Goal: Task Accomplishment & Management: Use online tool/utility

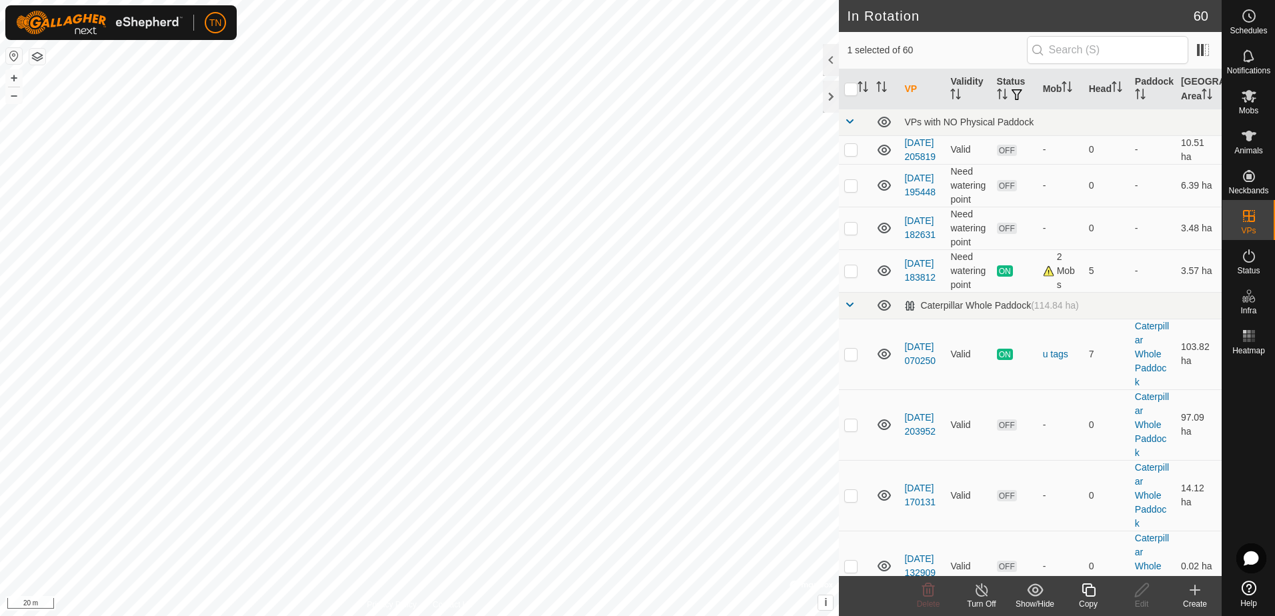
click at [1089, 589] on icon at bounding box center [1088, 590] width 17 height 16
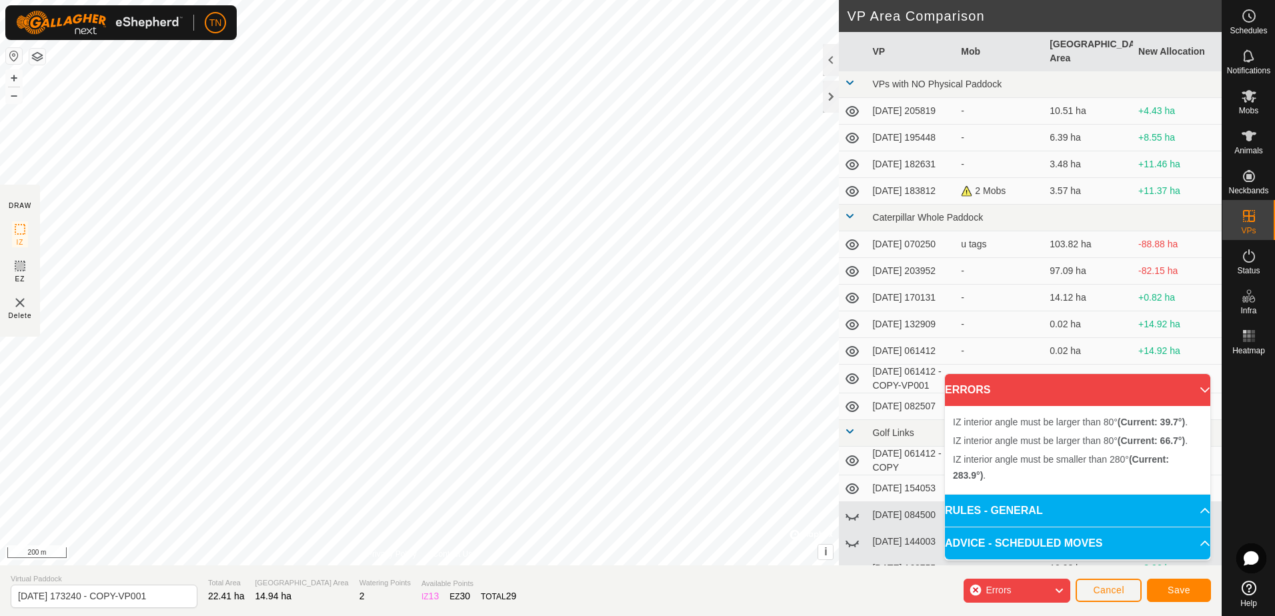
click at [449, 115] on div "IZ interior angle must be larger than 80° (Current: 39.7°) . + – ⇧ i © Mapbox ,…" at bounding box center [419, 282] width 839 height 565
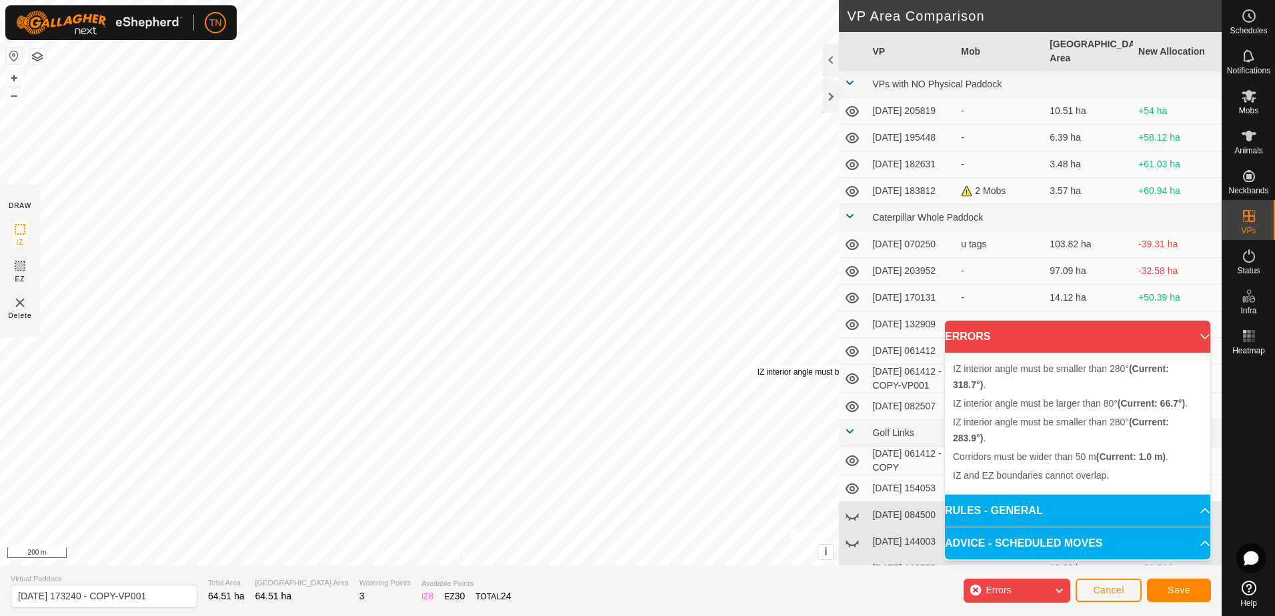
click at [757, 366] on div "IZ interior angle must be smaller than 280° (Current: 318.7°) ." at bounding box center [864, 372] width 215 height 12
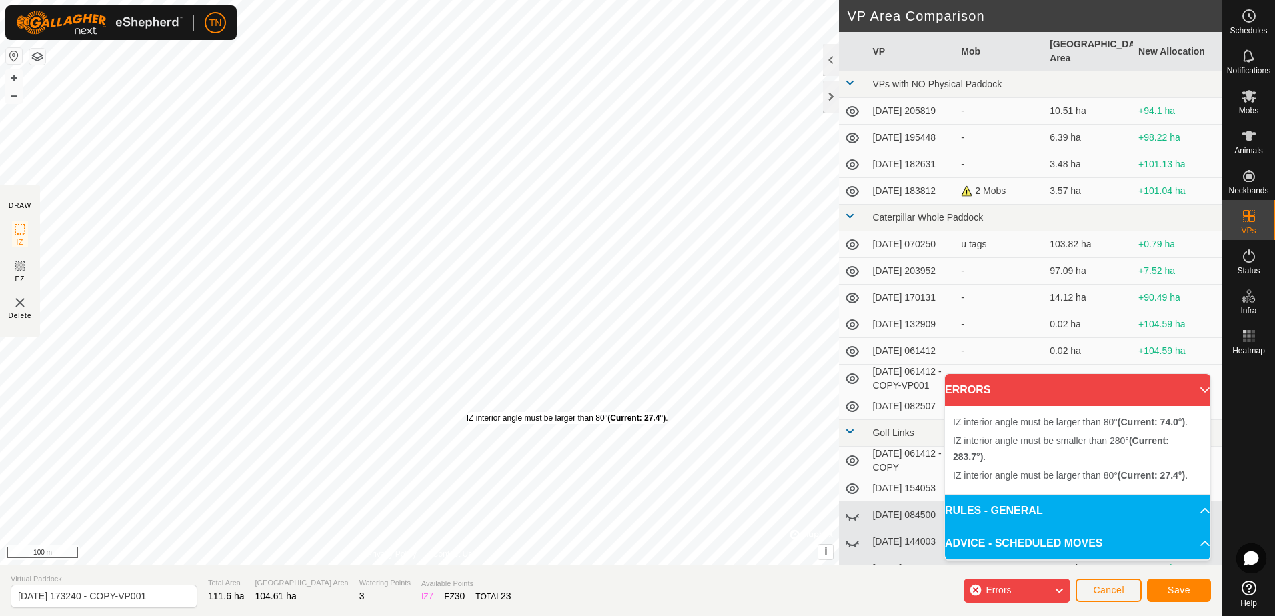
click at [467, 412] on div "IZ interior angle must be larger than 80° (Current: 27.4°) ." at bounding box center [567, 418] width 201 height 12
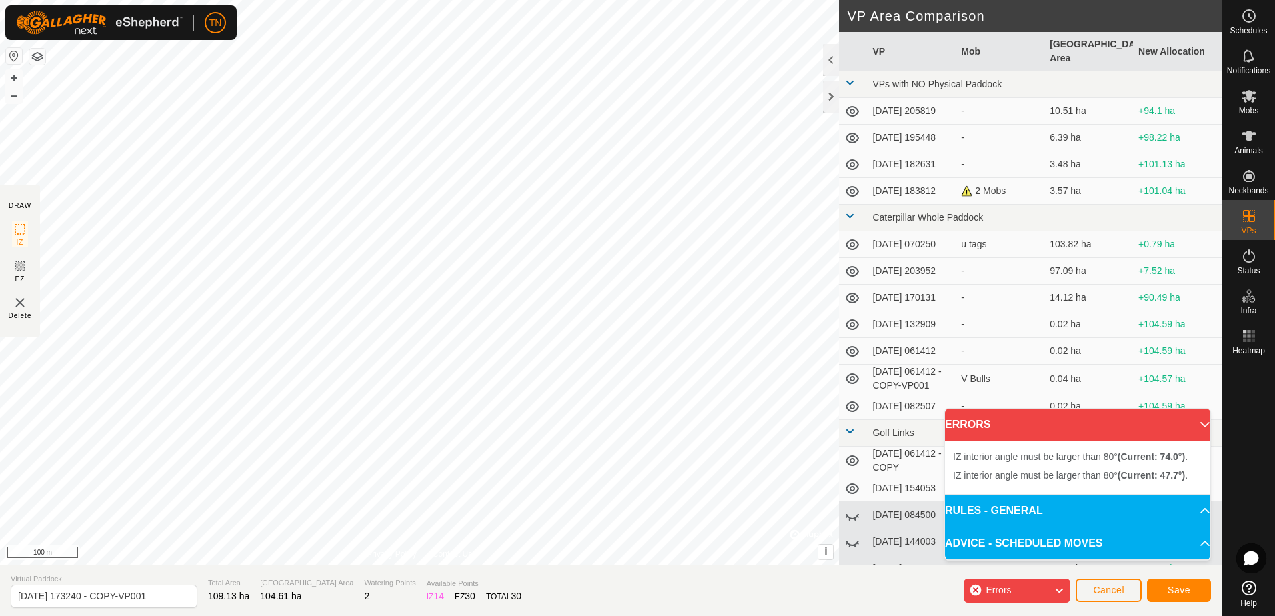
click at [503, 203] on div "IZ interior angle must be larger than 80° (Current: 47.7°) . + – ⇧ i © Mapbox ,…" at bounding box center [419, 282] width 839 height 565
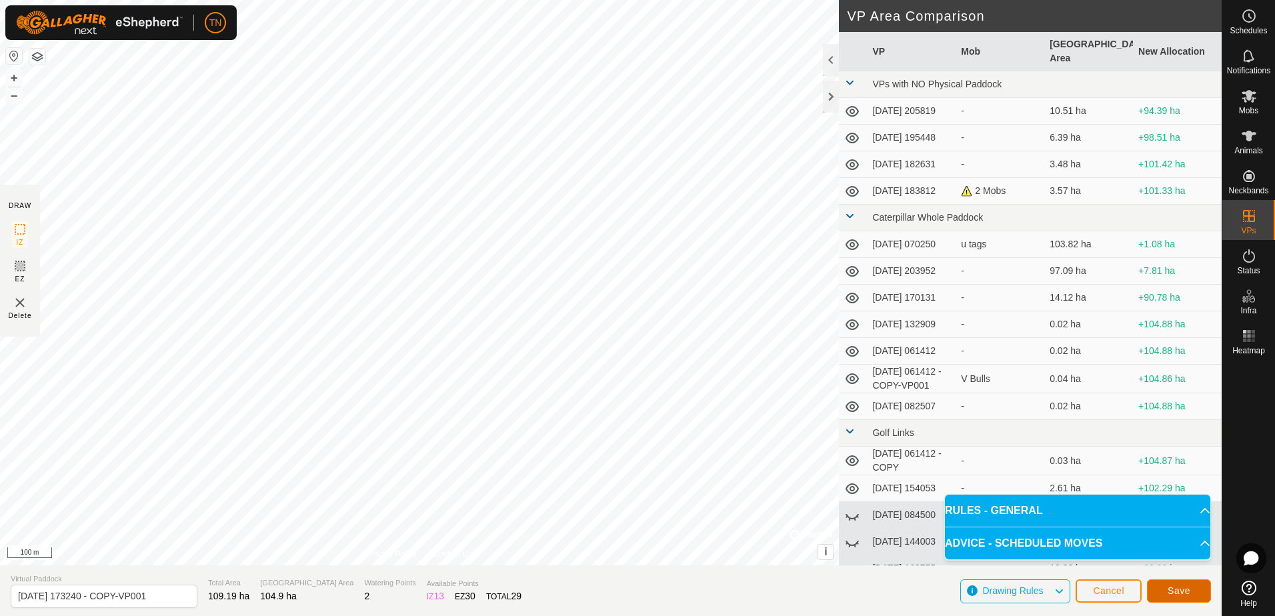
click at [1169, 591] on span "Save" at bounding box center [1179, 590] width 23 height 11
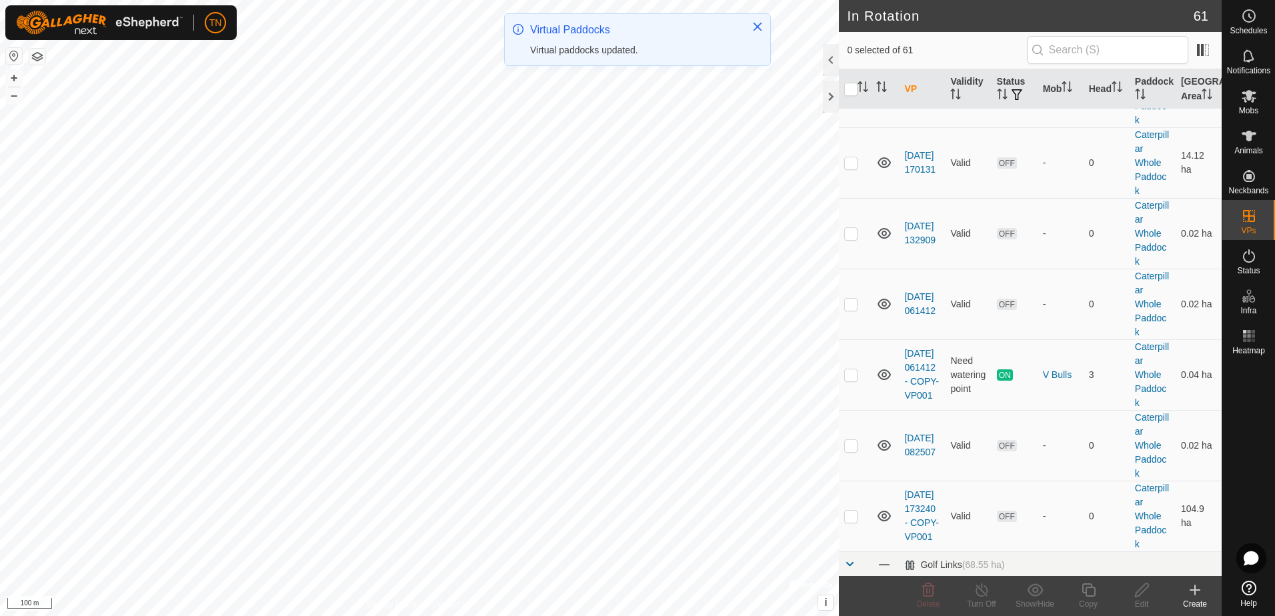
scroll to position [333, 0]
click at [1246, 101] on icon at bounding box center [1249, 96] width 15 height 13
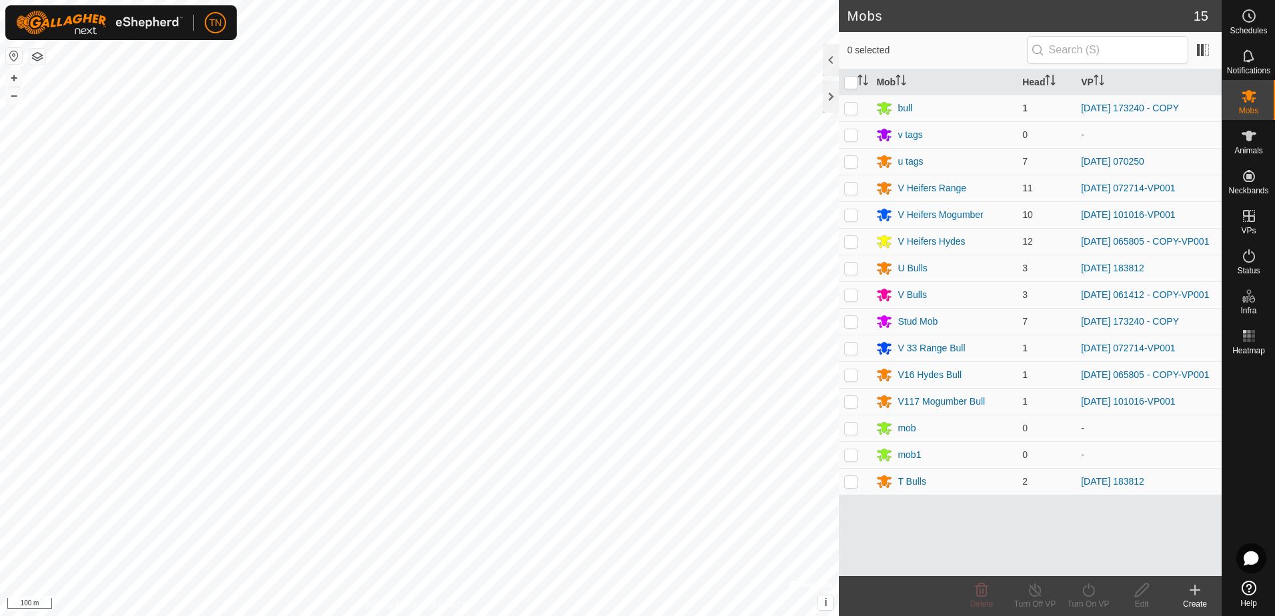
click at [848, 107] on p-checkbox at bounding box center [850, 108] width 13 height 11
checkbox input "true"
click at [851, 325] on p-checkbox at bounding box center [850, 321] width 13 height 11
checkbox input "true"
click at [1091, 588] on icon at bounding box center [1088, 590] width 17 height 16
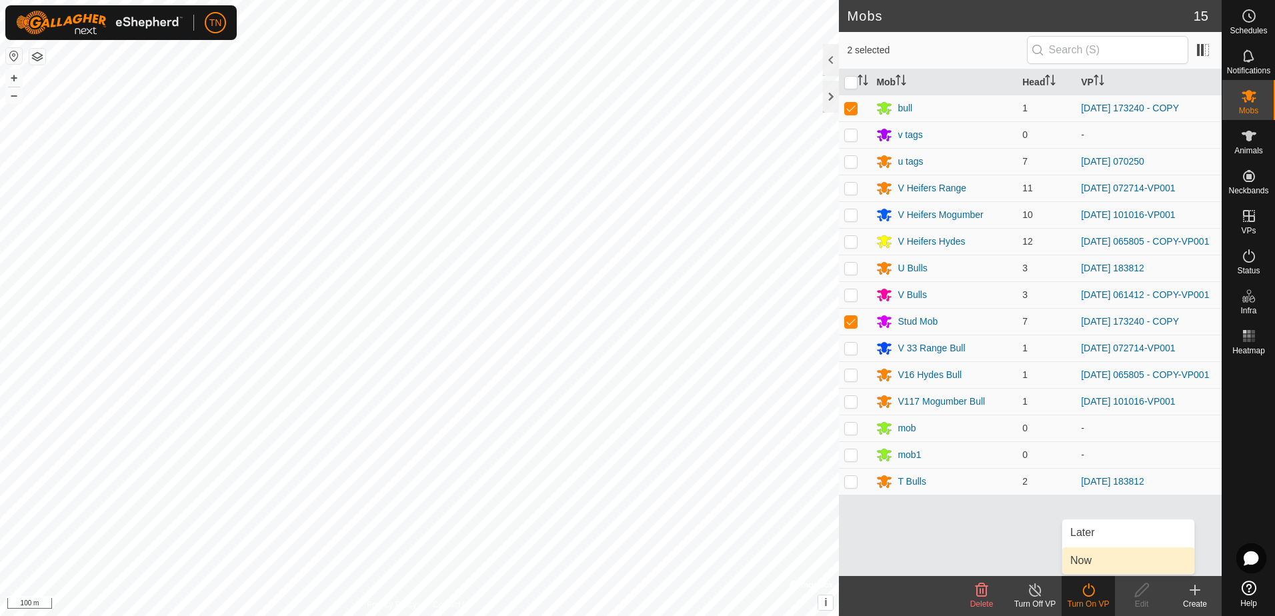
click at [1095, 563] on link "Now" at bounding box center [1128, 560] width 132 height 27
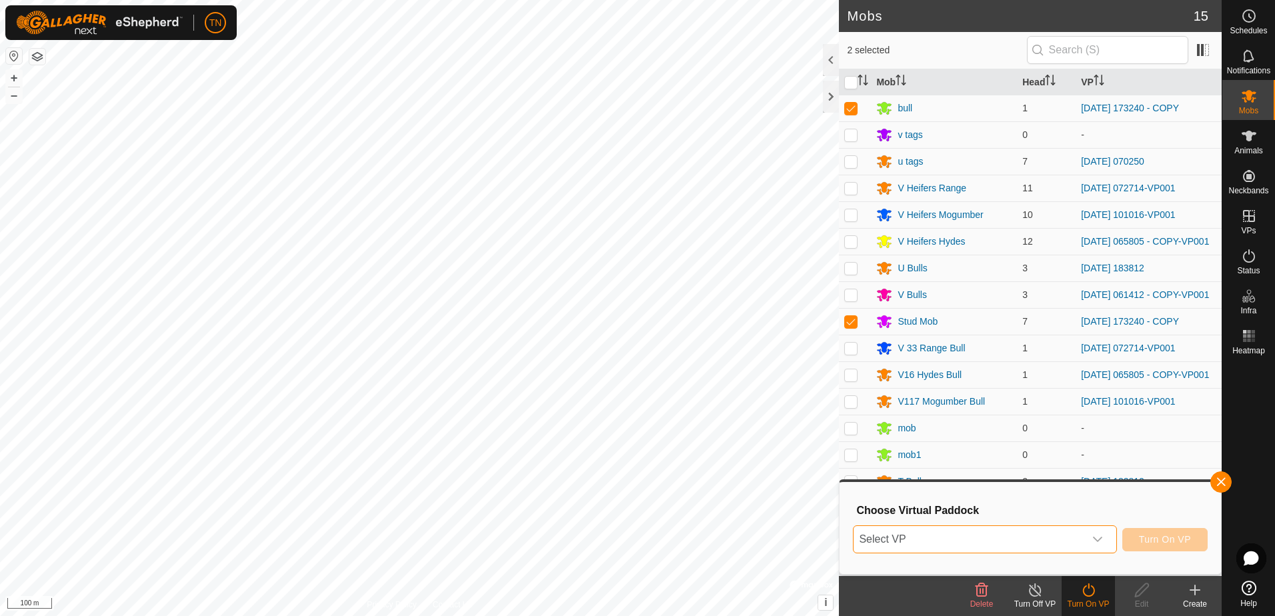
click at [1072, 541] on span "Select VP" at bounding box center [969, 539] width 230 height 27
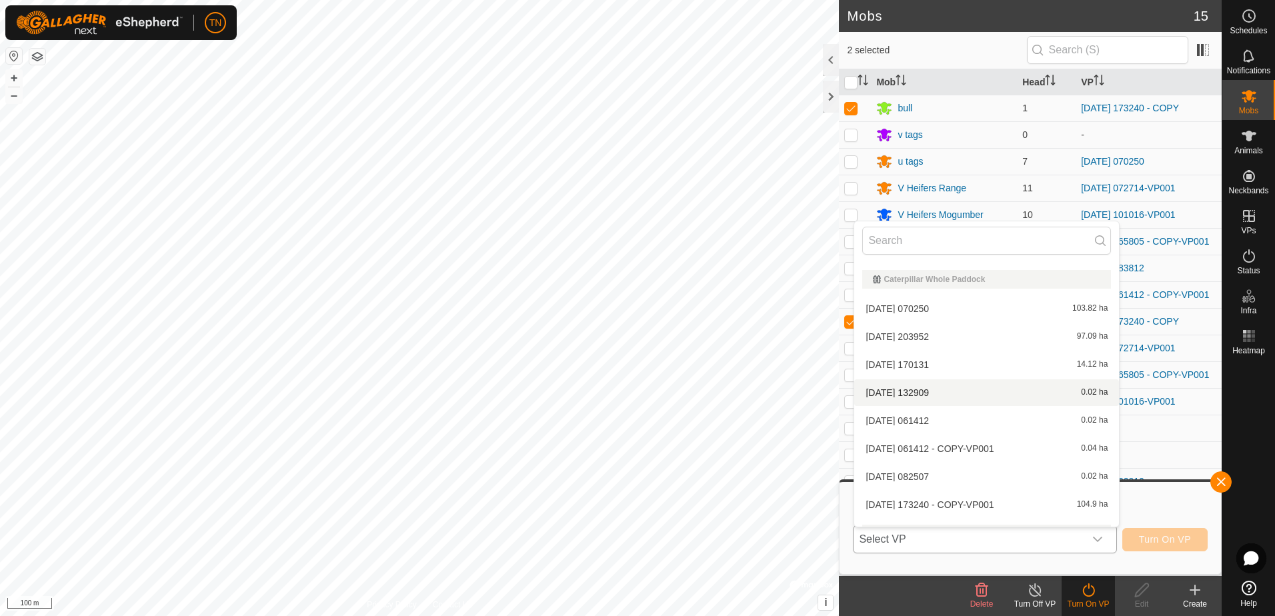
scroll to position [151, 0]
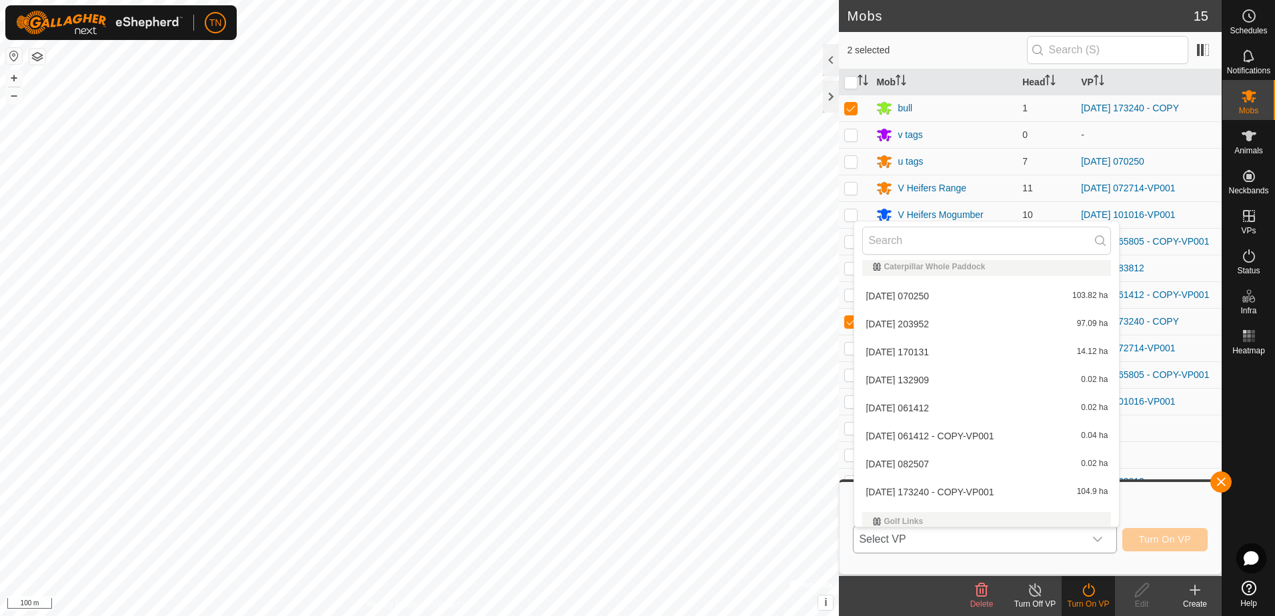
click at [1033, 497] on li "2025-08-03 173240 - COPY-VP001 104.9 ha" at bounding box center [986, 492] width 265 height 27
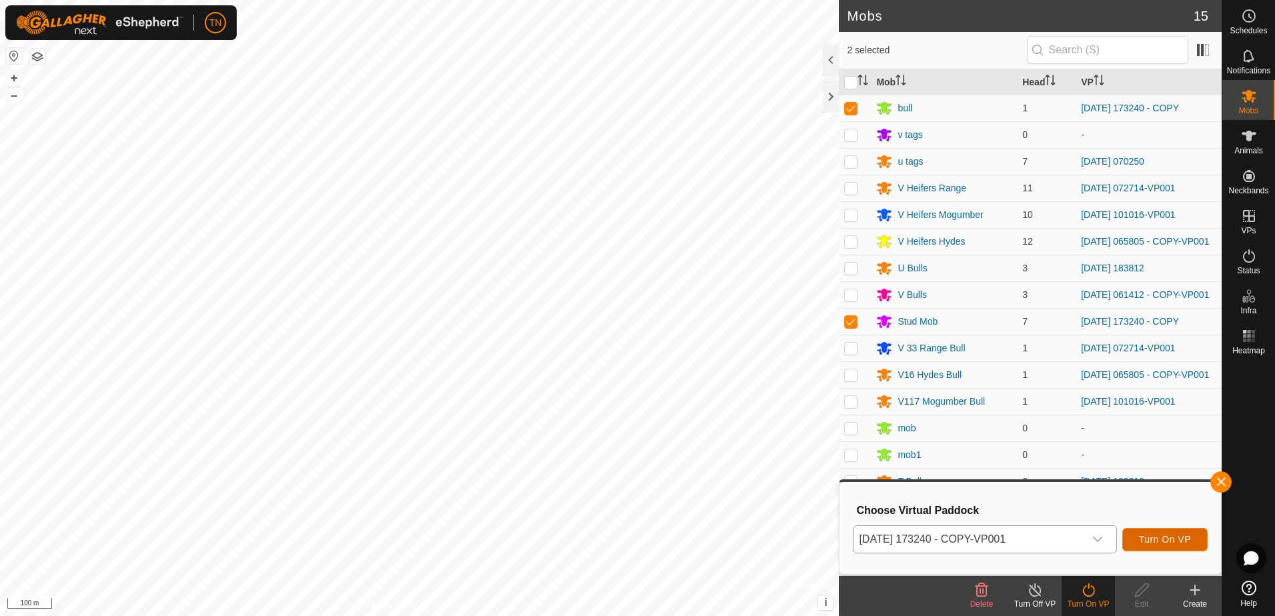
click at [1166, 543] on span "Turn On VP" at bounding box center [1165, 539] width 52 height 11
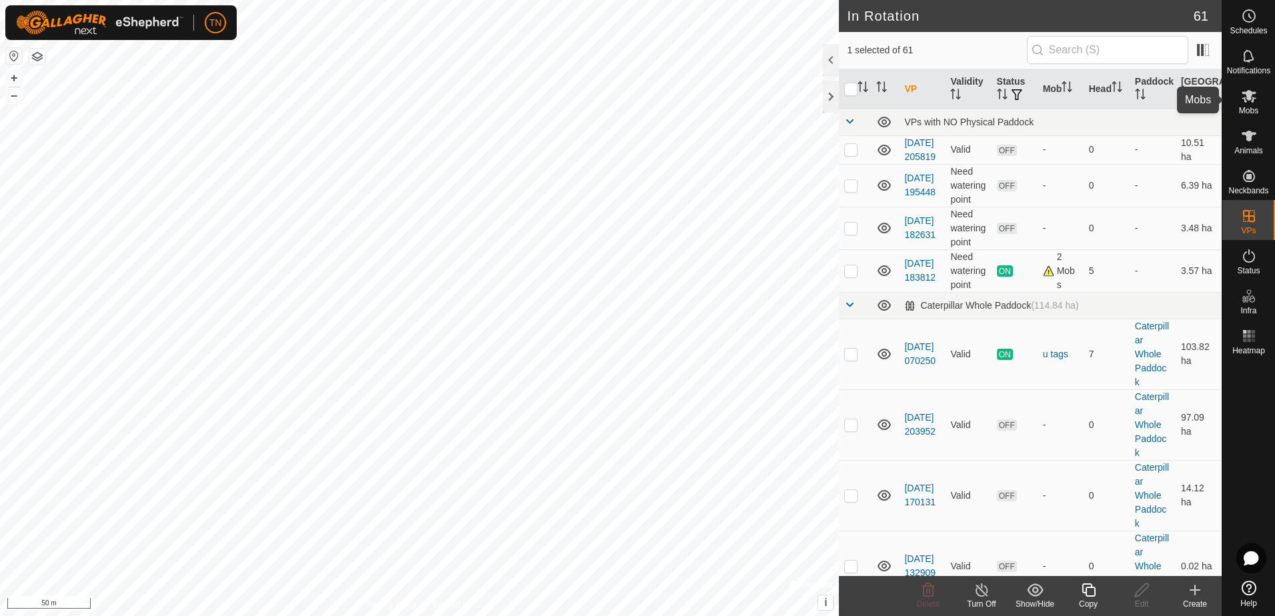
click at [1252, 104] on es-mob-svg-icon at bounding box center [1249, 95] width 24 height 21
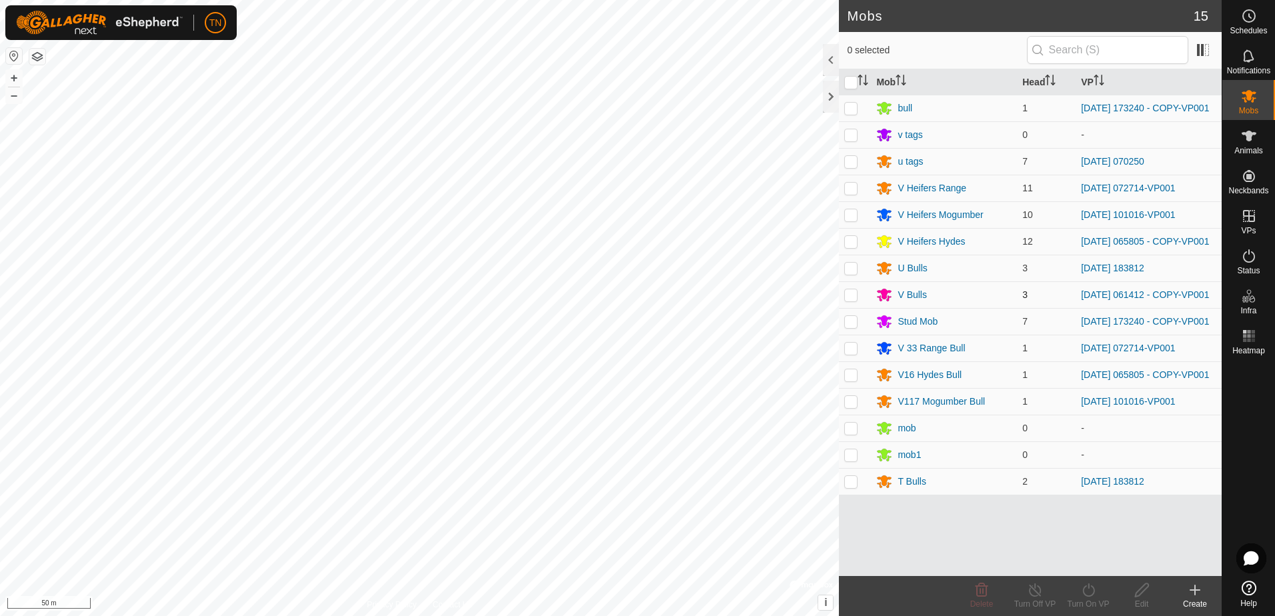
click at [853, 296] on p-checkbox at bounding box center [850, 294] width 13 height 11
checkbox input "true"
click at [1087, 591] on icon at bounding box center [1088, 590] width 17 height 16
click at [1092, 564] on link "Now" at bounding box center [1128, 560] width 132 height 27
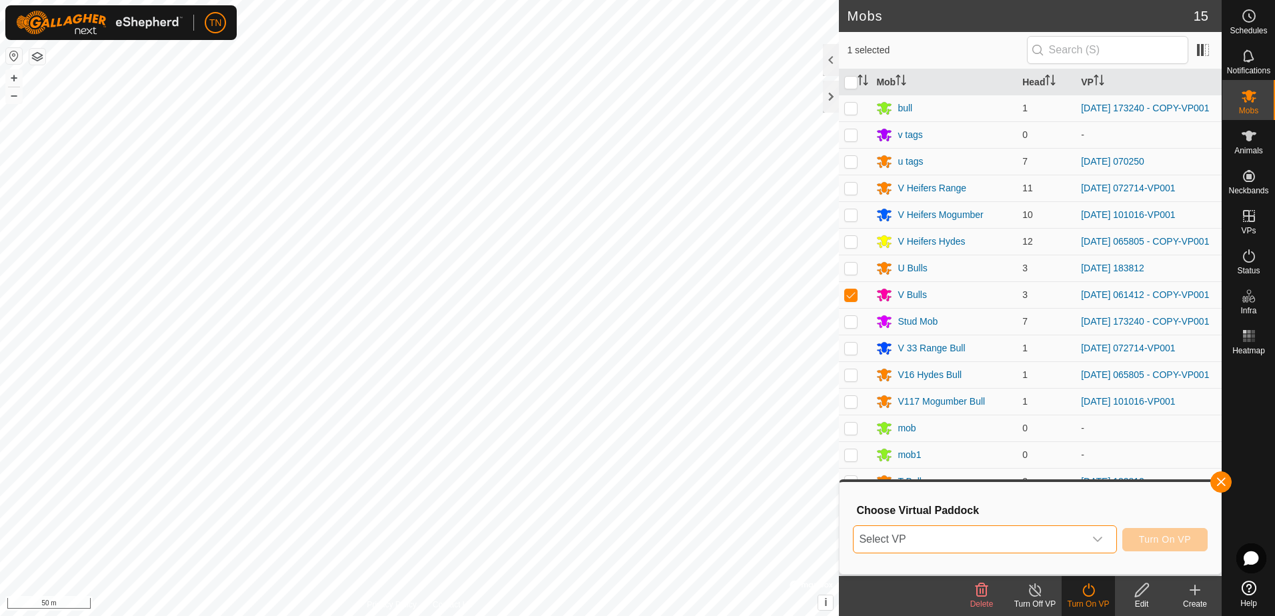
click at [1041, 531] on span "Select VP" at bounding box center [969, 539] width 230 height 27
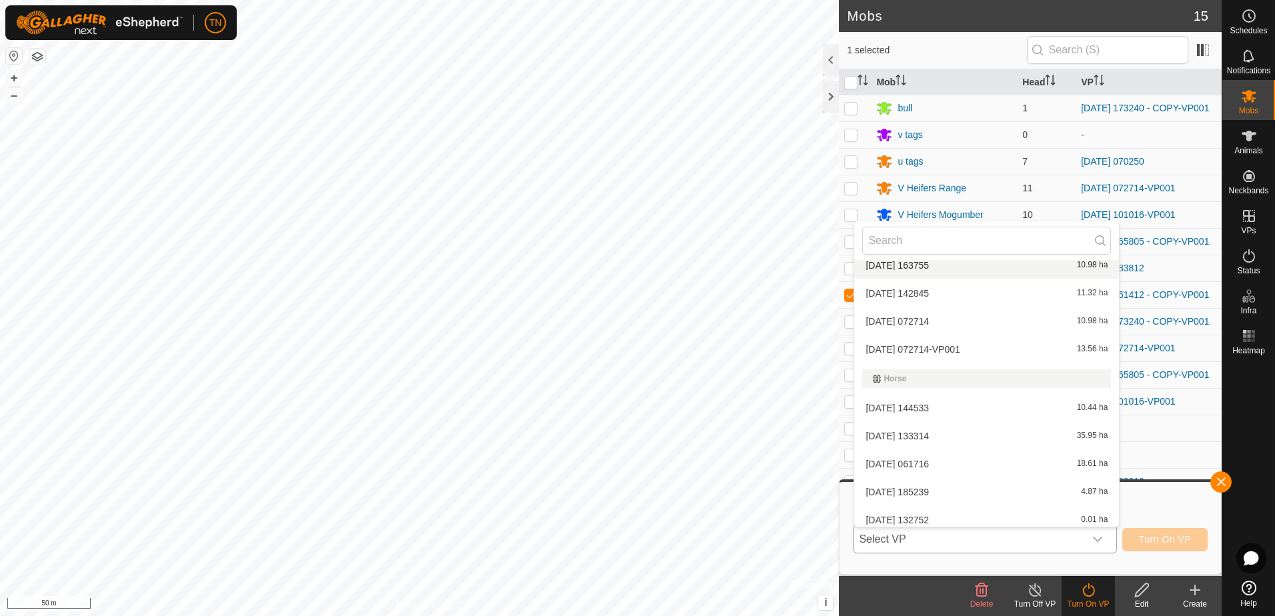
scroll to position [549, 0]
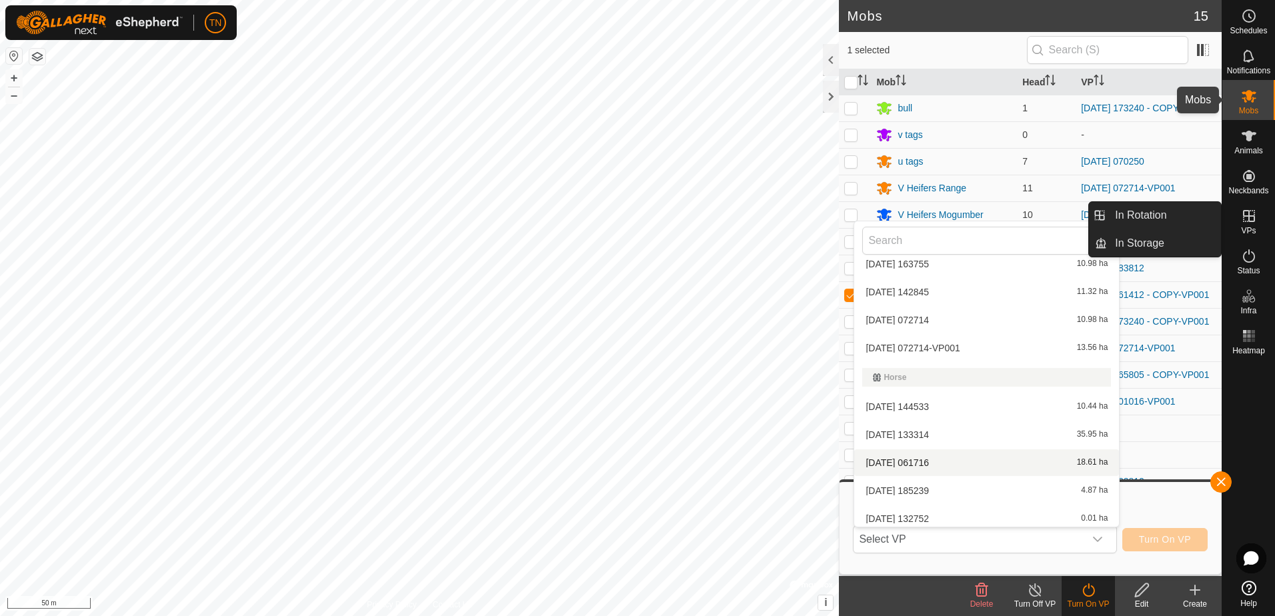
click at [1249, 105] on es-mob-svg-icon at bounding box center [1249, 95] width 24 height 21
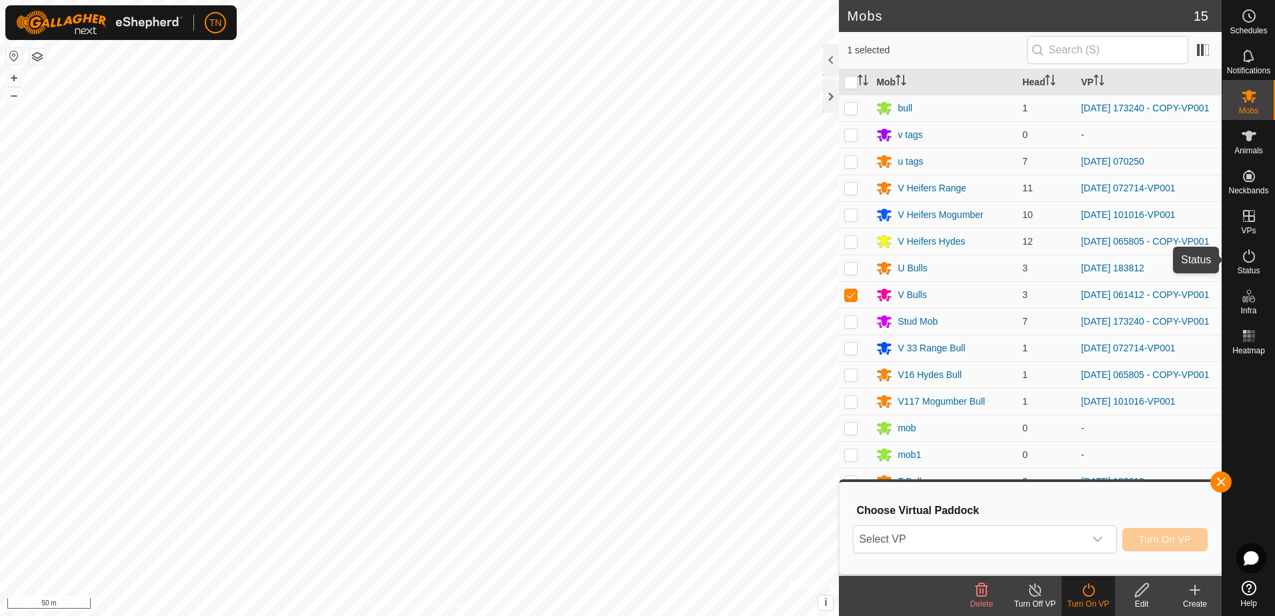
click at [1252, 258] on icon at bounding box center [1249, 256] width 16 height 16
click at [1247, 259] on icon at bounding box center [1249, 256] width 16 height 16
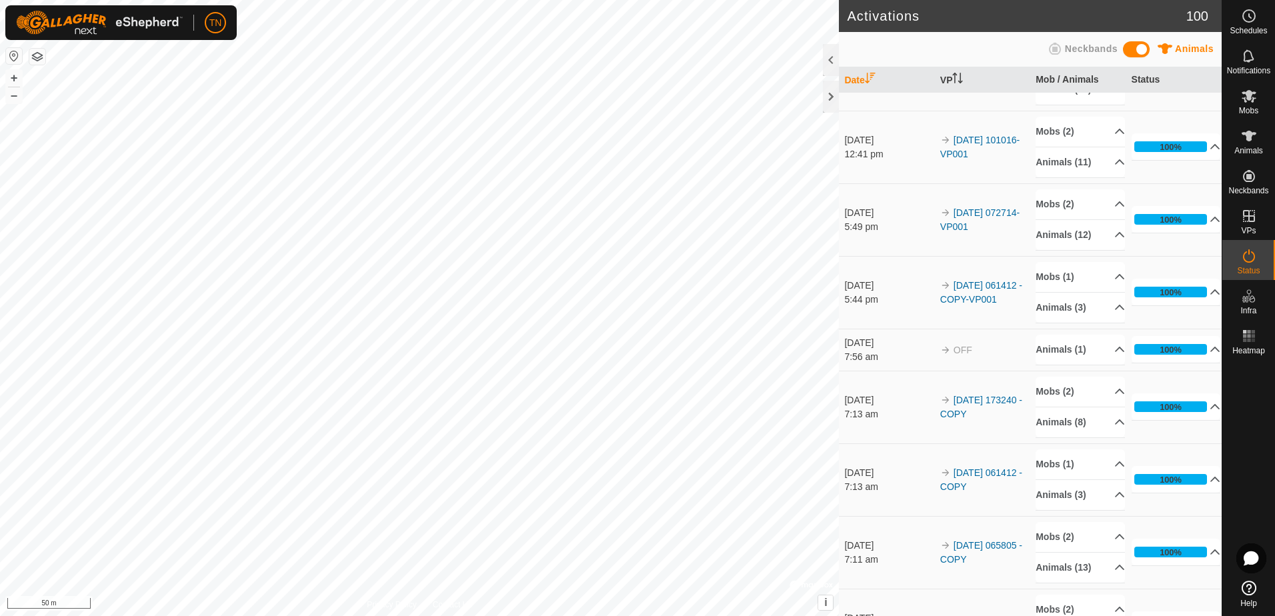
scroll to position [267, 0]
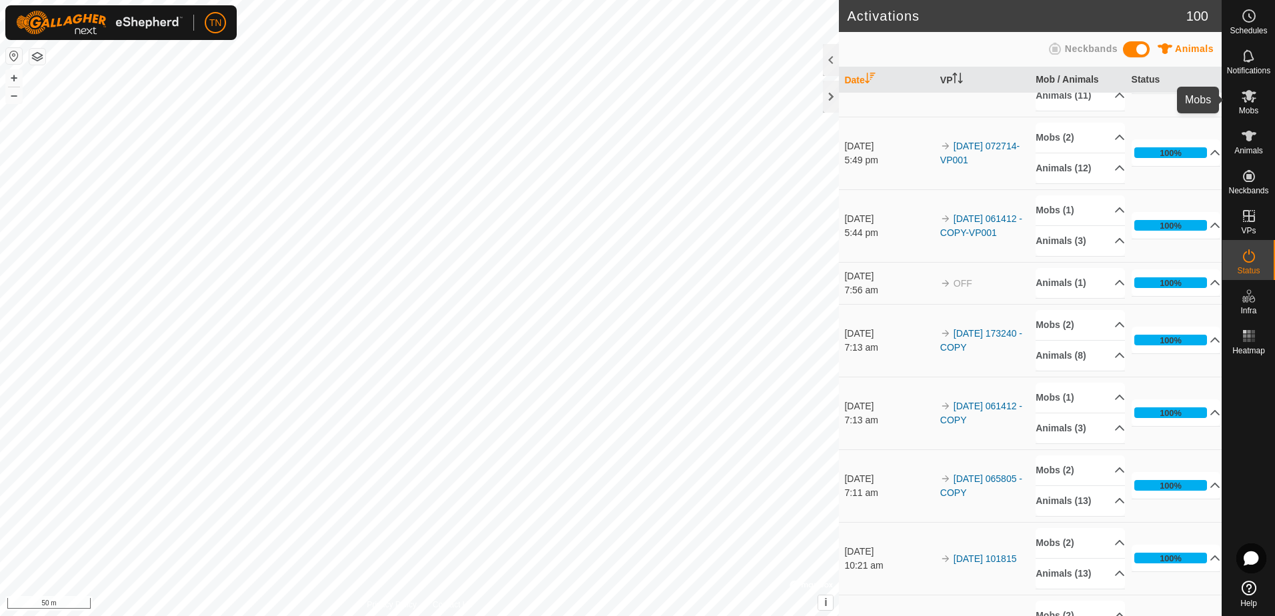
click at [1251, 95] on icon at bounding box center [1249, 96] width 15 height 13
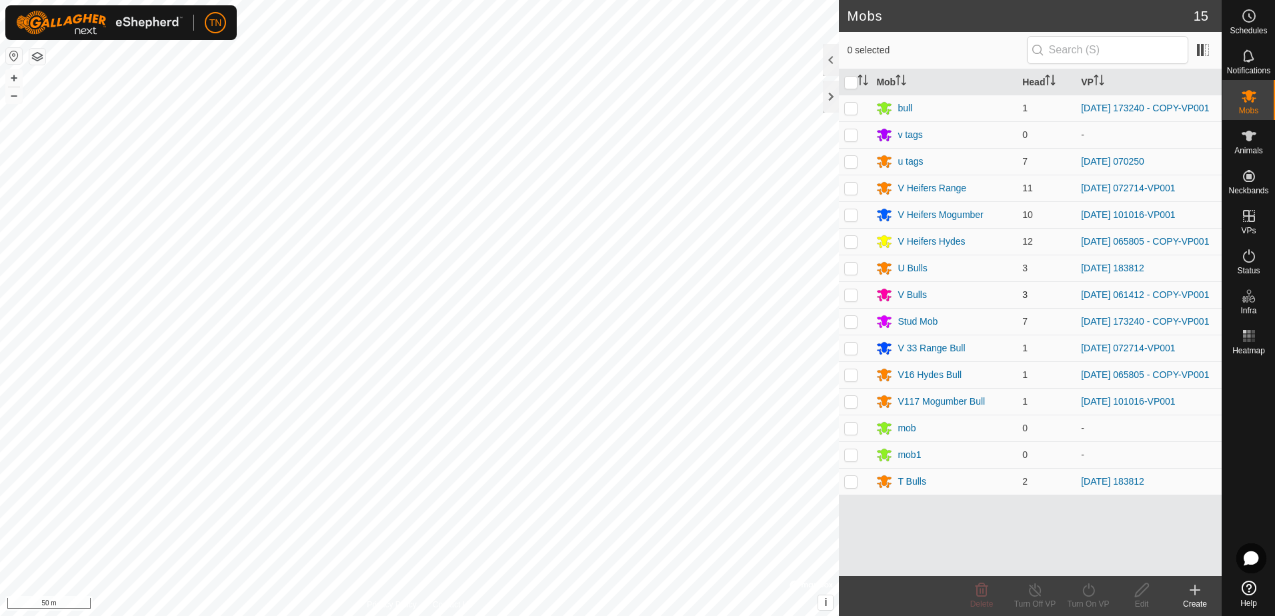
click at [856, 297] on p-checkbox at bounding box center [850, 294] width 13 height 11
checkbox input "true"
click at [1090, 595] on icon at bounding box center [1088, 589] width 12 height 13
click at [1128, 559] on link "Now" at bounding box center [1128, 560] width 132 height 27
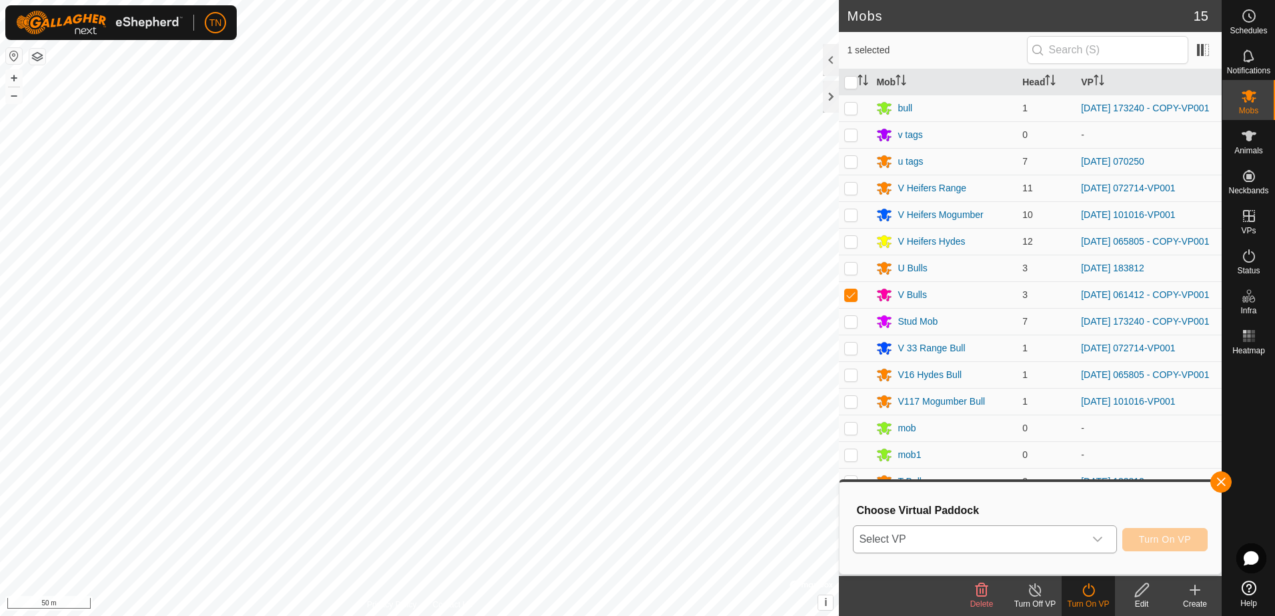
click at [1095, 537] on icon "dropdown trigger" at bounding box center [1097, 539] width 11 height 11
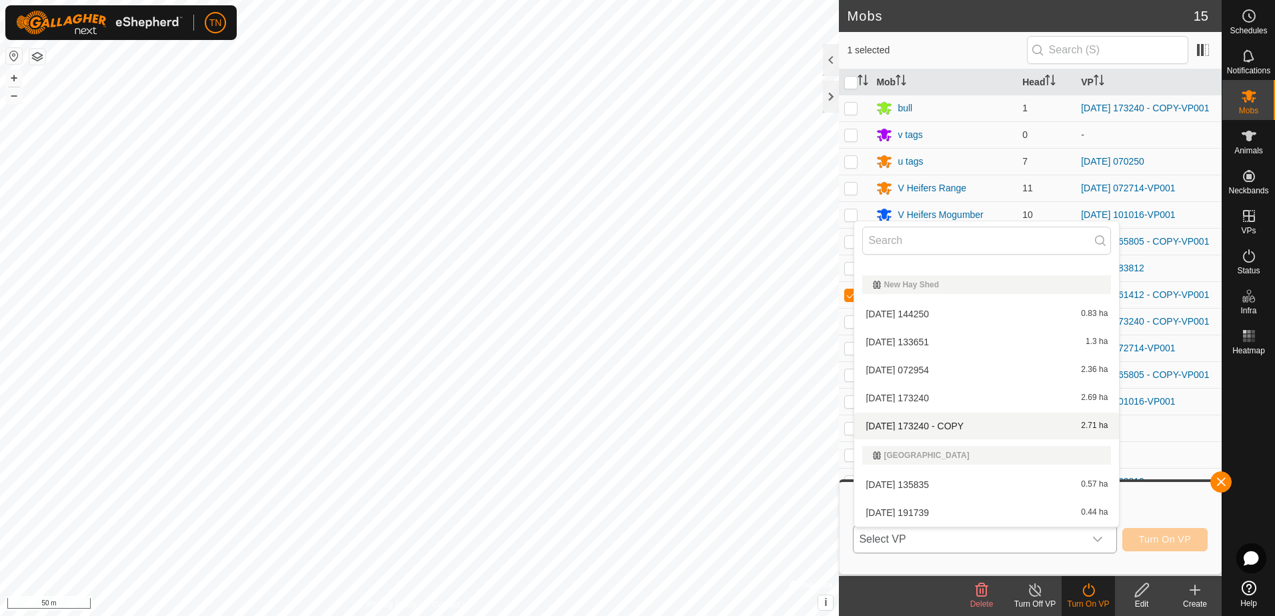
scroll to position [1480, 0]
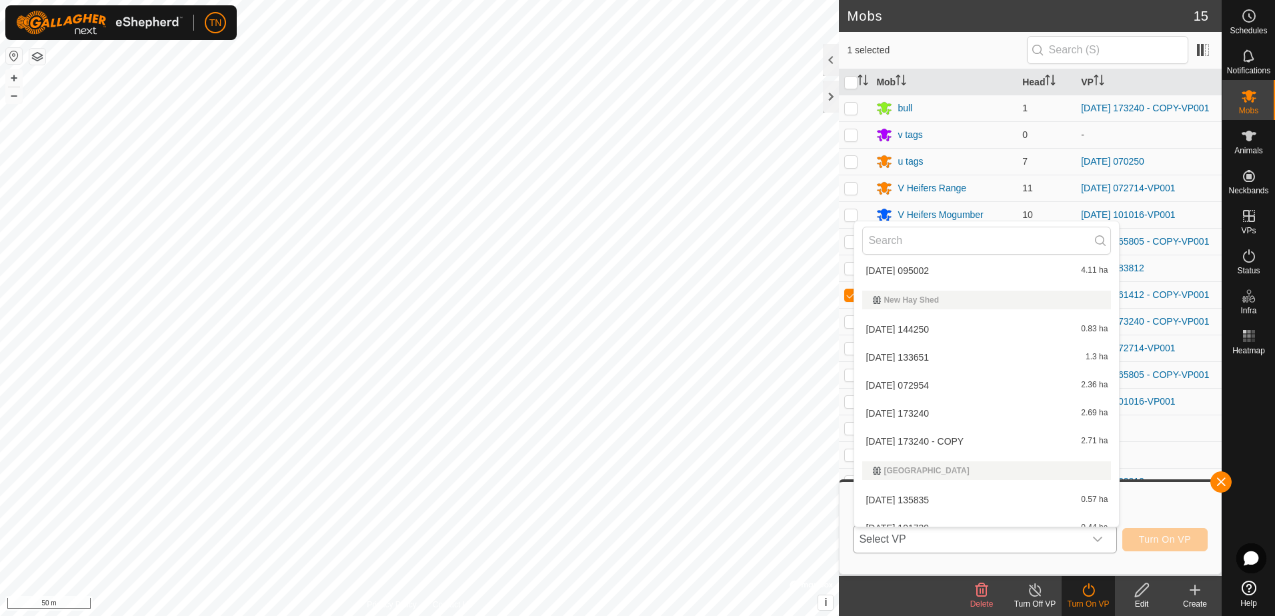
click at [940, 444] on li "2025-08-03 173240 - COPY 2.71 ha" at bounding box center [986, 441] width 265 height 27
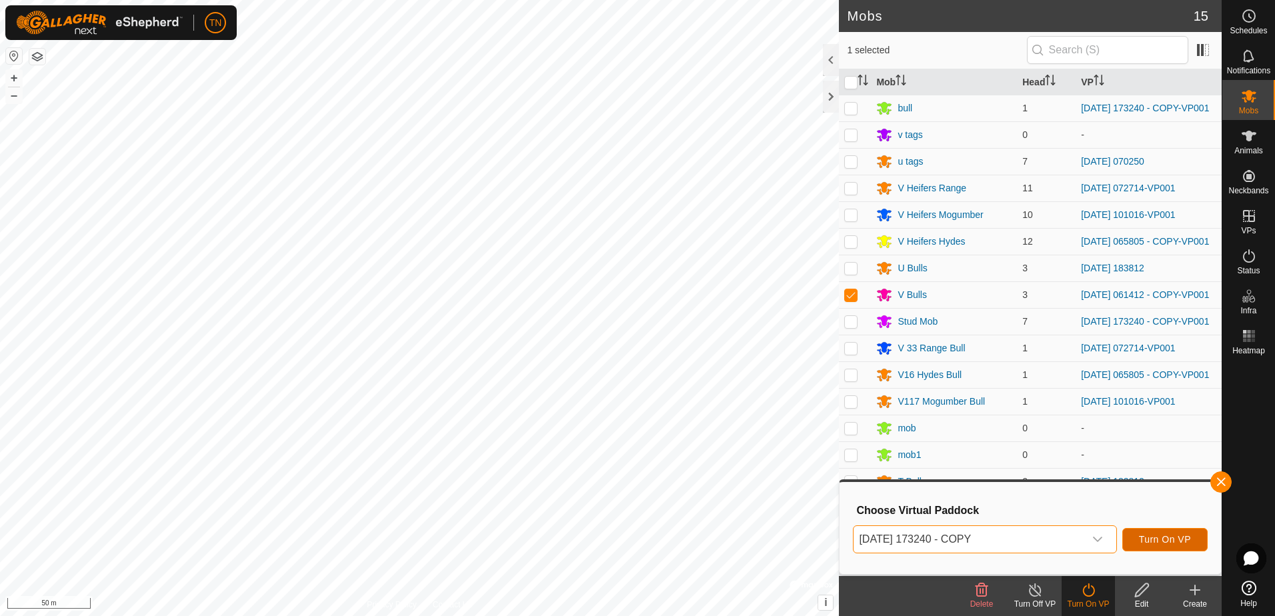
click at [1160, 535] on span "Turn On VP" at bounding box center [1165, 539] width 52 height 11
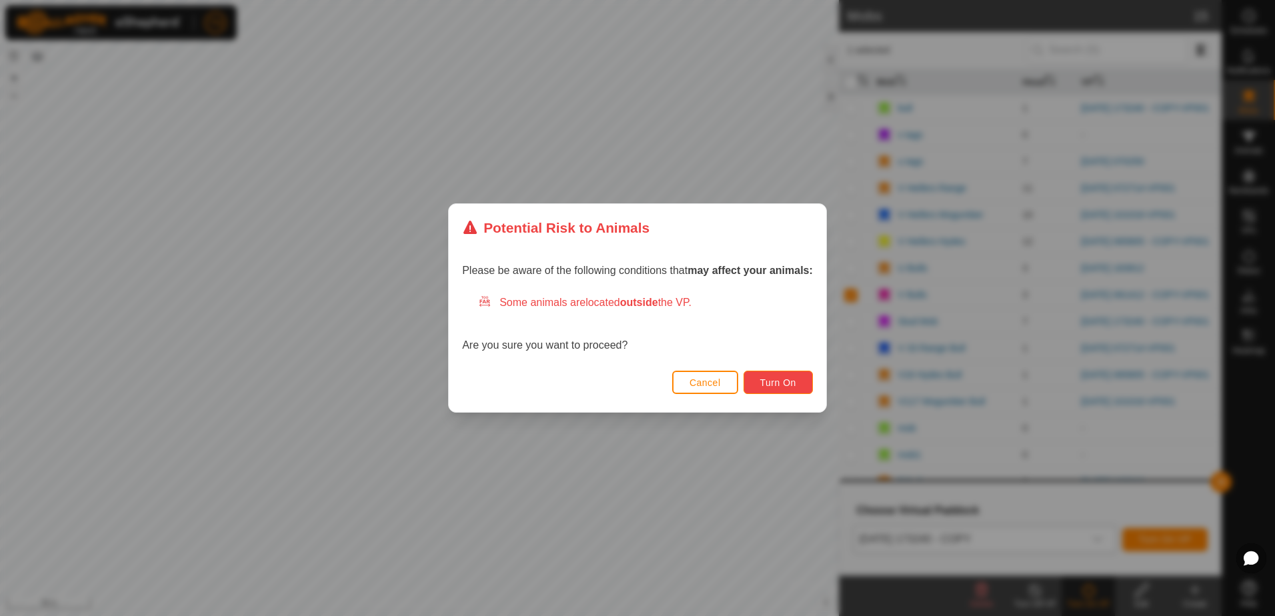
click at [781, 385] on span "Turn On" at bounding box center [778, 382] width 36 height 11
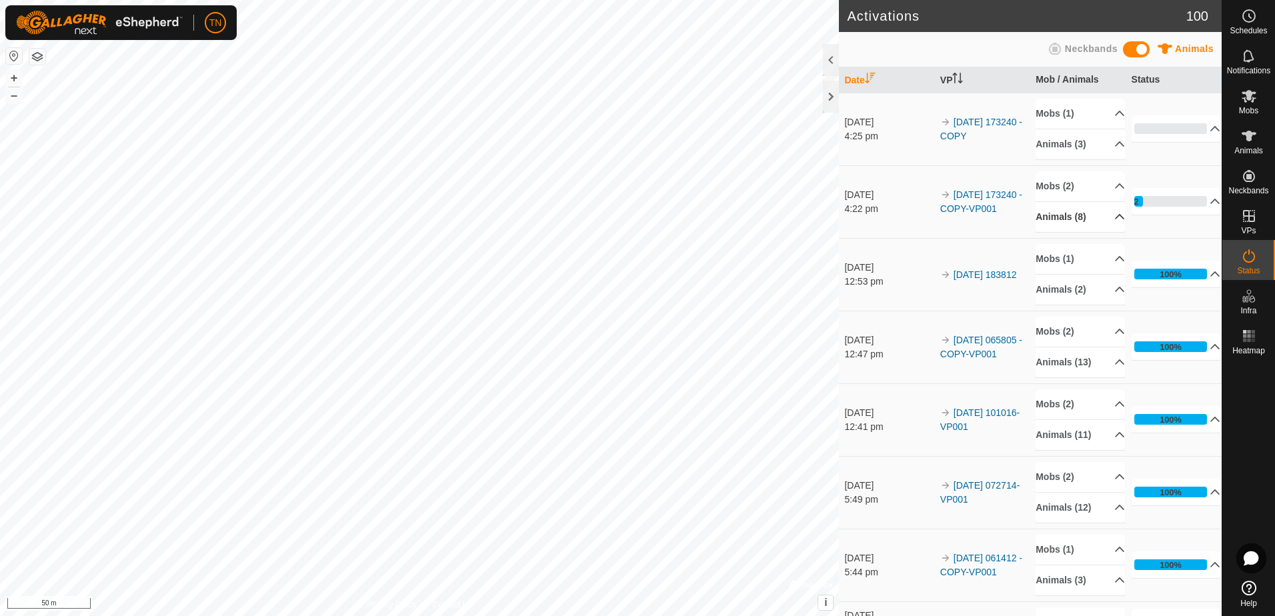
click at [1067, 219] on p-accordion-header "Animals (8)" at bounding box center [1080, 217] width 89 height 30
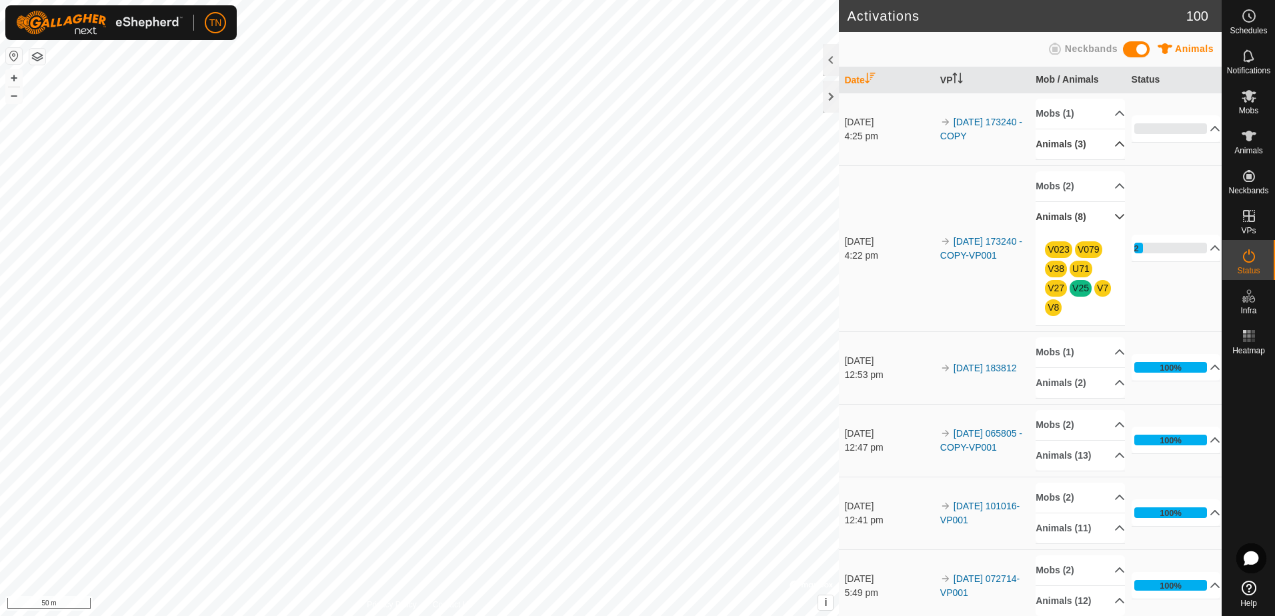
click at [1067, 145] on p-accordion-header "Animals (3)" at bounding box center [1080, 144] width 89 height 30
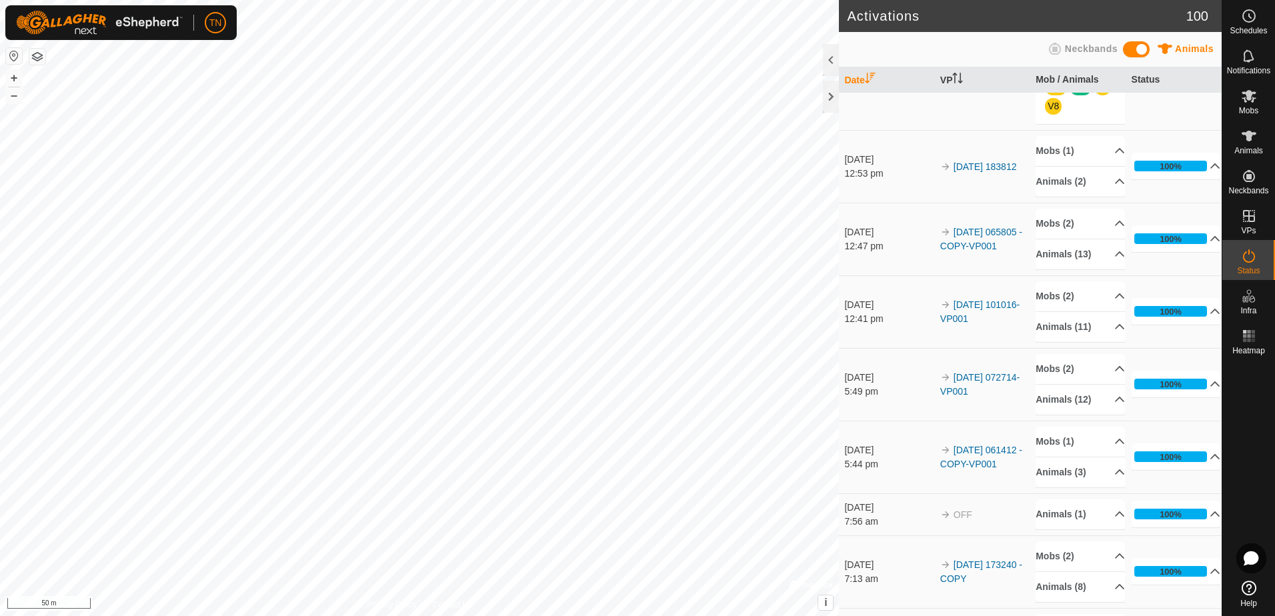
scroll to position [267, 0]
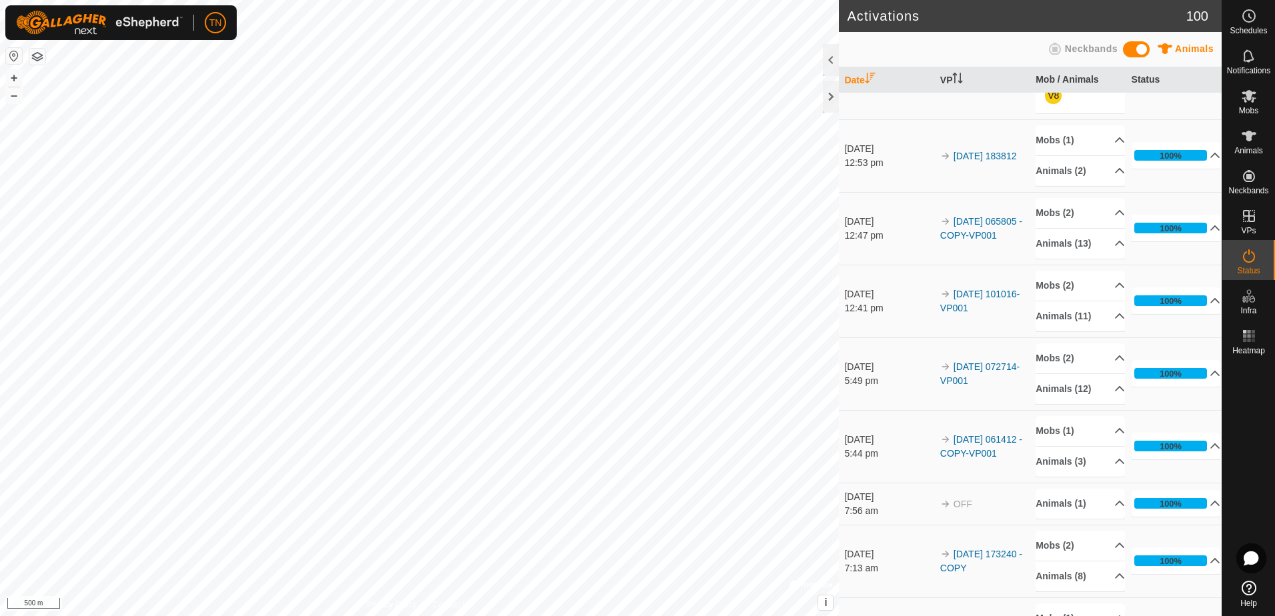
click at [1190, 251] on div "Activations 100 Animals Neckbands Date VP Mob / Animals Status 22 Aug 2025 4:25…" at bounding box center [611, 308] width 1222 height 616
click at [1092, 290] on div "Activations 100 Animals Neckbands Date VP Mob / Animals Status 22 Aug 2025 4:25…" at bounding box center [611, 308] width 1222 height 616
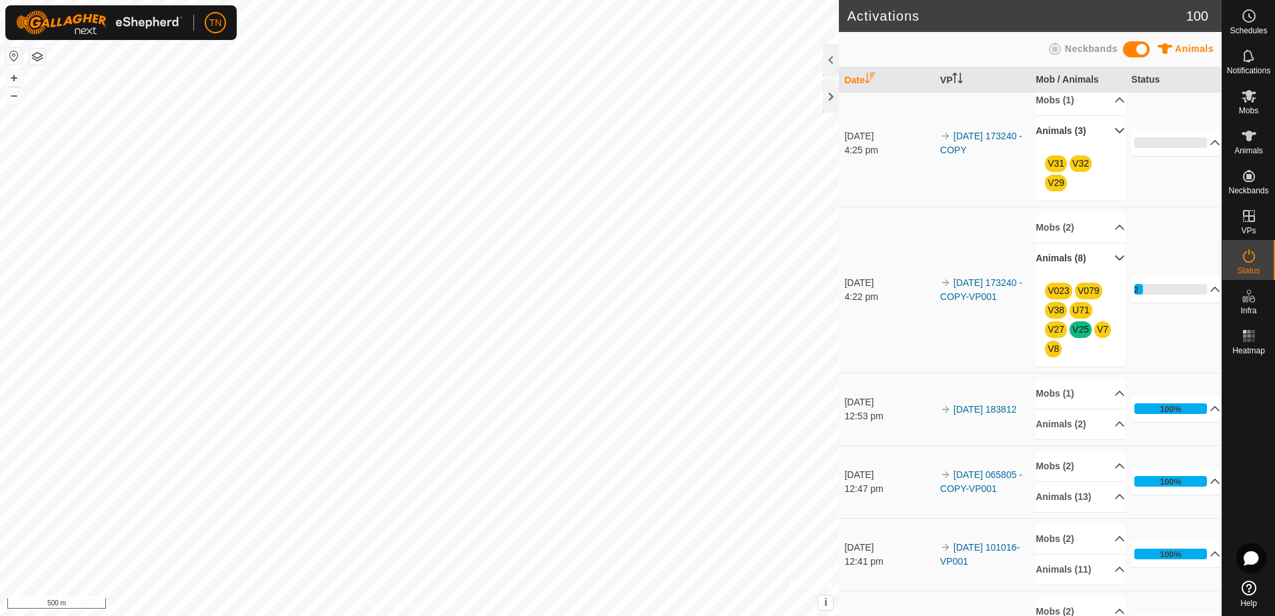
scroll to position [0, 0]
